Goal: Task Accomplishment & Management: Manage account settings

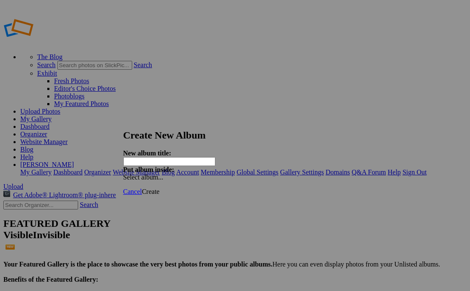
paste input "IN Columbus Community Cup [DATE]-[DATE]"
type input "IN Columbus Community Cup [DATE]-[DATE]"
click at [160, 188] on span "Create" at bounding box center [151, 191] width 18 height 7
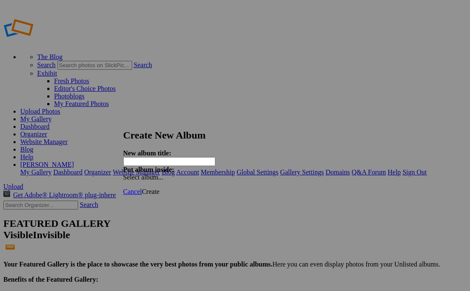
paste input "NC Velocity Super Cup [DATE]-[DATE]"
type input "NC Velocity Super Cup [DATE]-[DATE]"
click at [160, 188] on span "Create" at bounding box center [151, 191] width 18 height 7
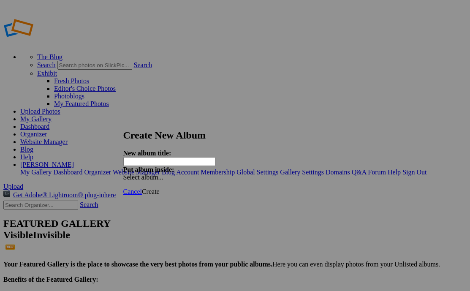
paste input "TN Red Wolves Inv. [DATE]-[DATE]"
type input "TN Red Wolves Inv. [DATE]-[DATE]"
click at [160, 188] on span "Create" at bounding box center [151, 191] width 18 height 7
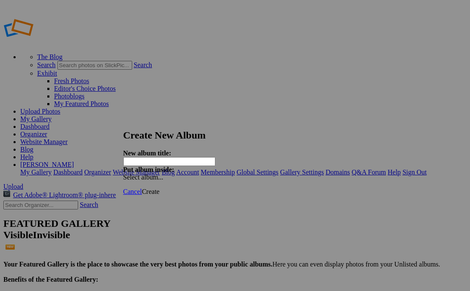
paste input "OK No Man's Land Cup [DATE]-[DATE]"
type input "OK No Man's Land Cup [DATE]-[DATE]"
click at [160, 188] on span "Create" at bounding box center [151, 191] width 18 height 7
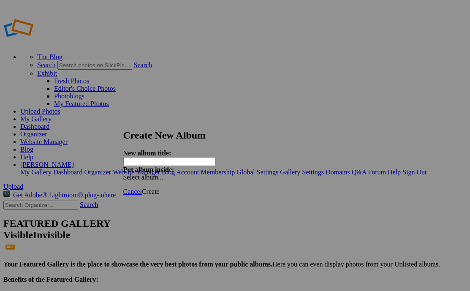
paste input "[PERSON_NAME] for the Square [DATE]-[DATE]"
type input "[PERSON_NAME] for the Square [DATE]-[DATE]"
click at [160, 188] on span "Create" at bounding box center [151, 191] width 18 height 7
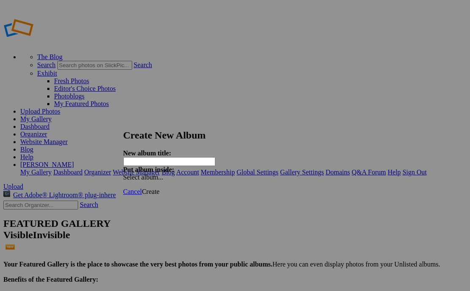
paste input "LA United Cup [DATE]-[DATE]"
type input "LA United Cup [DATE]-[DATE]"
click at [160, 188] on span "Create" at bounding box center [151, 191] width 18 height 7
